Goal: Check status

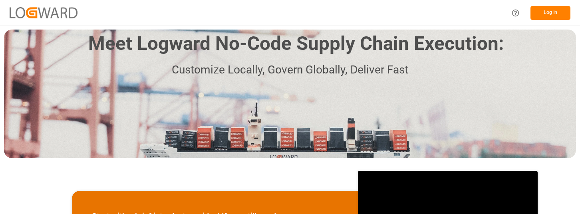
click at [558, 12] on button "Log In" at bounding box center [550, 13] width 40 height 14
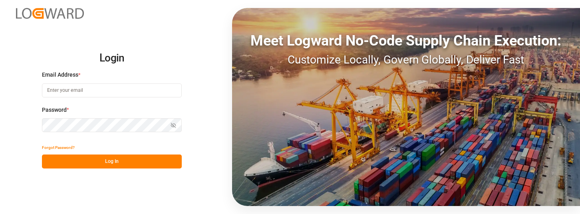
type input "[PERSON_NAME][EMAIL_ADDRESS][PERSON_NAME][DOMAIN_NAME]"
click at [118, 161] on button "Log In" at bounding box center [112, 161] width 140 height 14
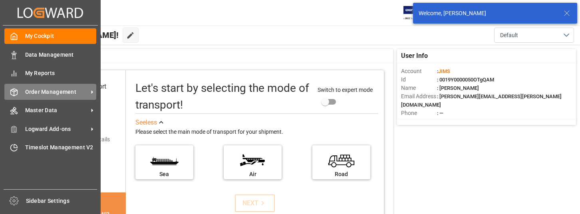
click at [65, 93] on span "Order Management" at bounding box center [56, 92] width 63 height 8
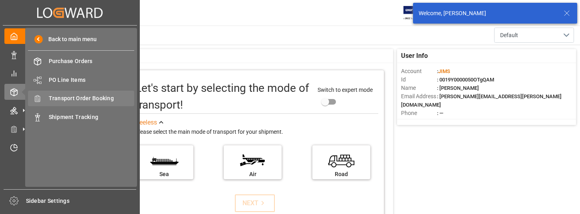
click at [100, 98] on span "Transport Order Booking" at bounding box center [92, 98] width 86 height 8
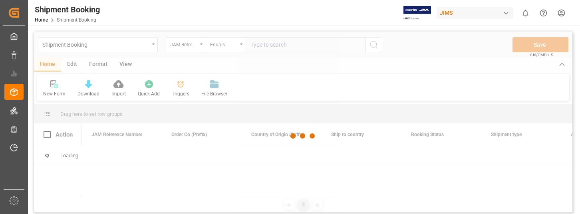
click at [279, 46] on div at bounding box center [303, 136] width 538 height 209
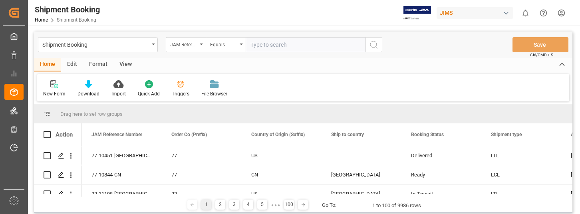
click at [279, 46] on input "text" at bounding box center [305, 44] width 120 height 15
type input "22-11006-US"
click at [371, 45] on icon "search button" at bounding box center [374, 45] width 10 height 10
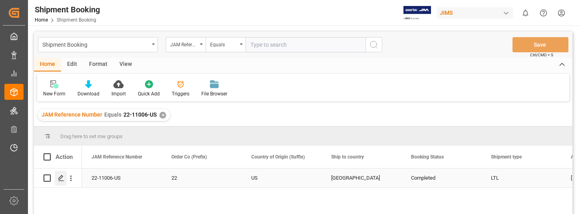
click at [62, 175] on icon "Press SPACE to select this row." at bounding box center [61, 178] width 6 height 6
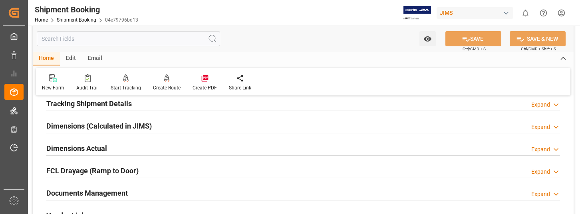
scroll to position [200, 0]
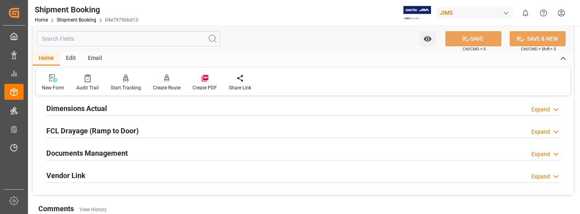
click at [547, 155] on div "Expand" at bounding box center [540, 154] width 19 height 8
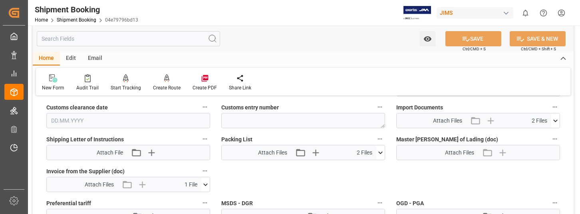
scroll to position [399, 0]
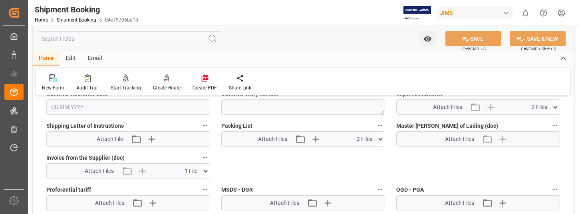
click at [206, 170] on icon at bounding box center [205, 171] width 8 height 8
click at [182, 185] on icon at bounding box center [184, 186] width 8 height 8
click at [568, 143] on div "Quote Ready In-Transit Delivered Completed Cancelled References Expand JAM Refe…" at bounding box center [303, 21] width 540 height 636
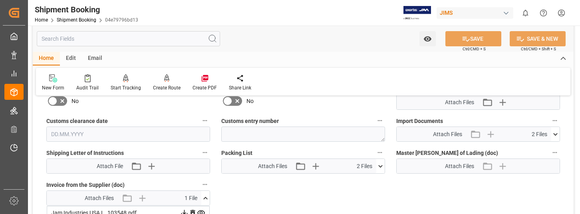
scroll to position [359, 0]
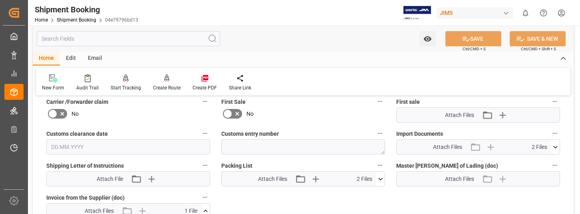
click at [561, 15] on html "Created by potrace 1.15, written by [PERSON_NAME] [DATE]-[DATE] Created by potr…" at bounding box center [290, 107] width 580 height 214
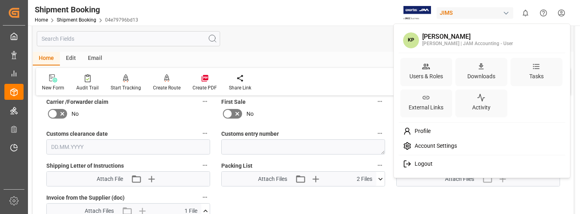
click at [427, 163] on span "Logout" at bounding box center [421, 163] width 21 height 7
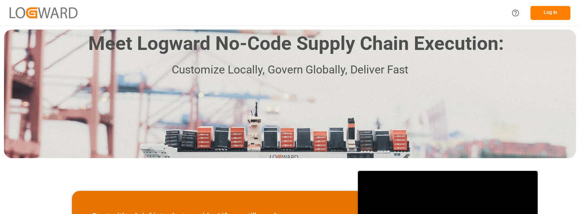
click at [8, 80] on div "Meet Logward No-Code Supply Chain Execution: Customize Locally, Govern Globally…" at bounding box center [290, 94] width 572 height 129
